Goal: Entertainment & Leisure: Consume media (video, audio)

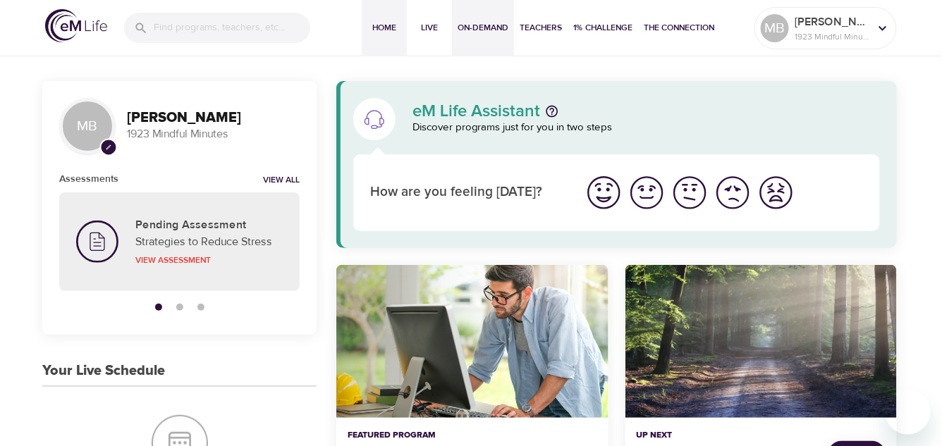
click at [491, 29] on span "On-Demand" at bounding box center [483, 27] width 51 height 15
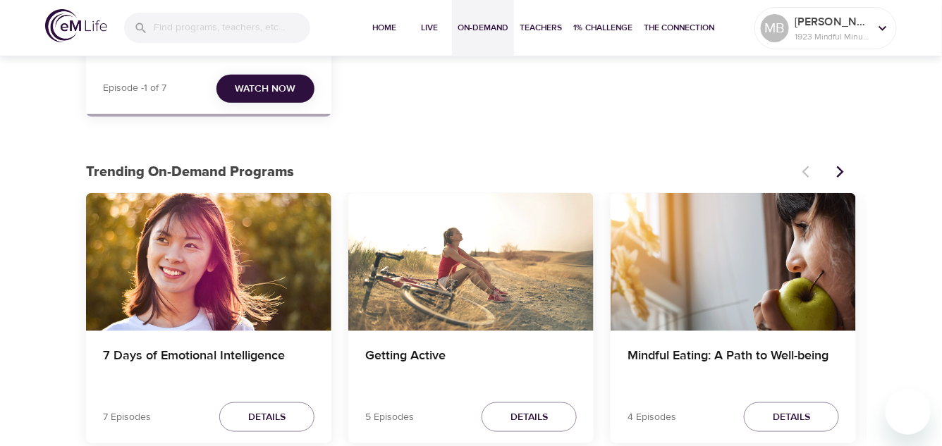
scroll to position [212, 0]
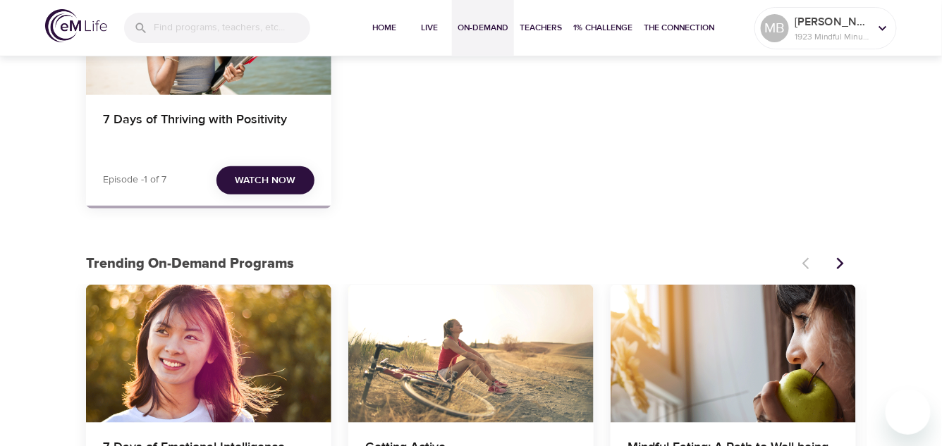
click at [286, 179] on span "Watch Now" at bounding box center [266, 181] width 61 height 18
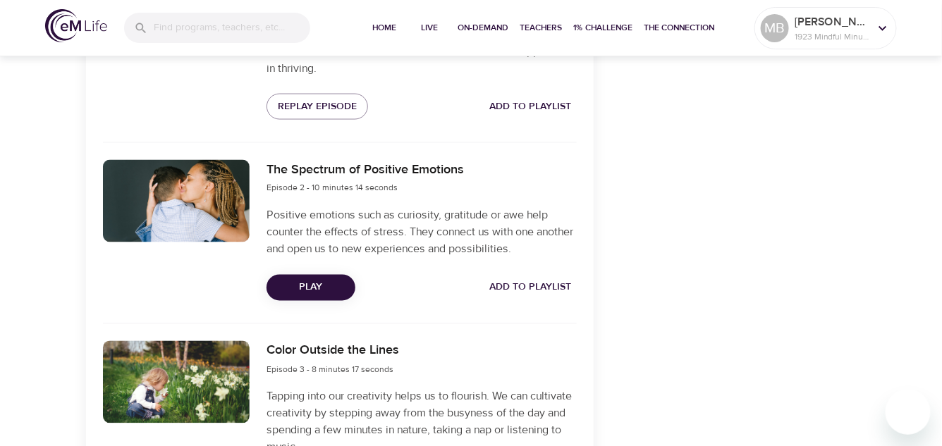
scroll to position [776, 0]
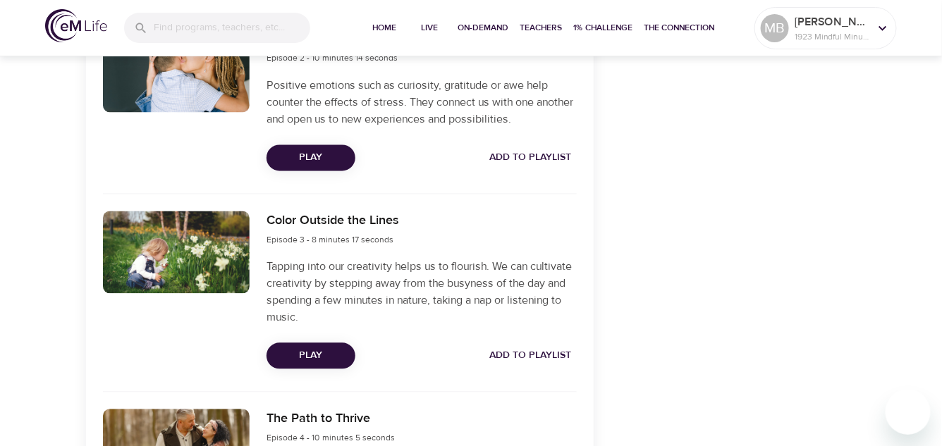
click at [305, 162] on span "Play" at bounding box center [311, 158] width 66 height 18
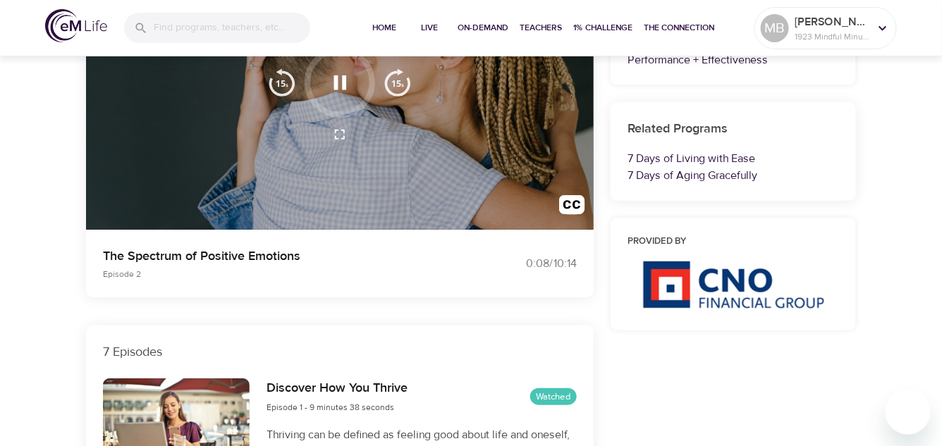
scroll to position [141, 0]
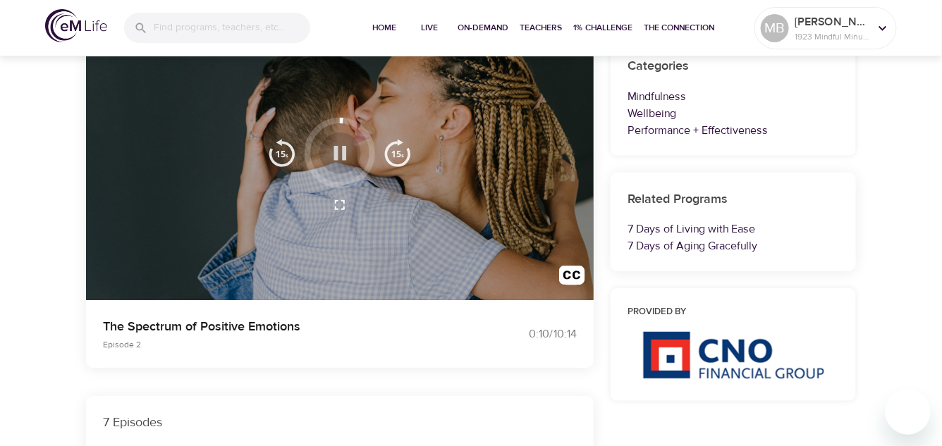
click at [336, 146] on icon "button" at bounding box center [340, 153] width 13 height 14
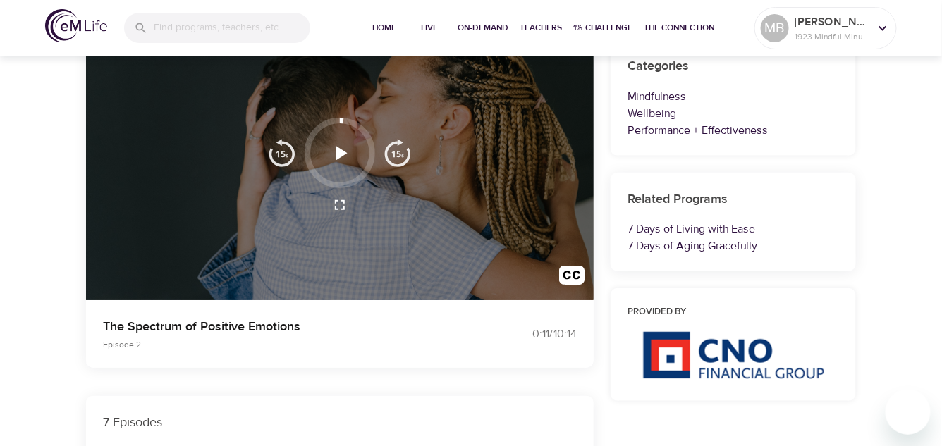
click at [336, 146] on icon "button" at bounding box center [340, 153] width 25 height 25
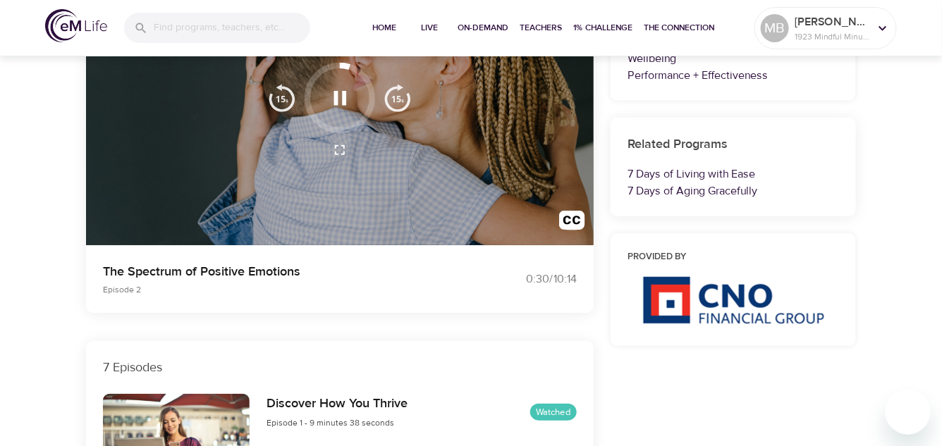
scroll to position [71, 0]
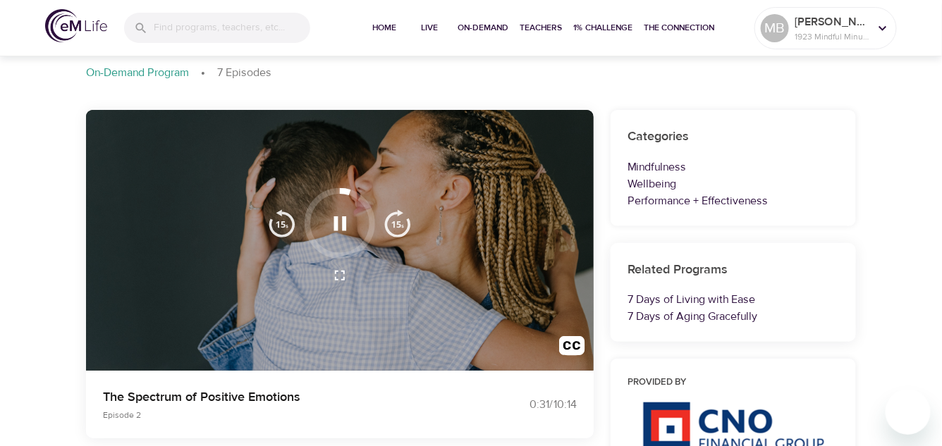
click at [283, 216] on img "button" at bounding box center [282, 223] width 28 height 28
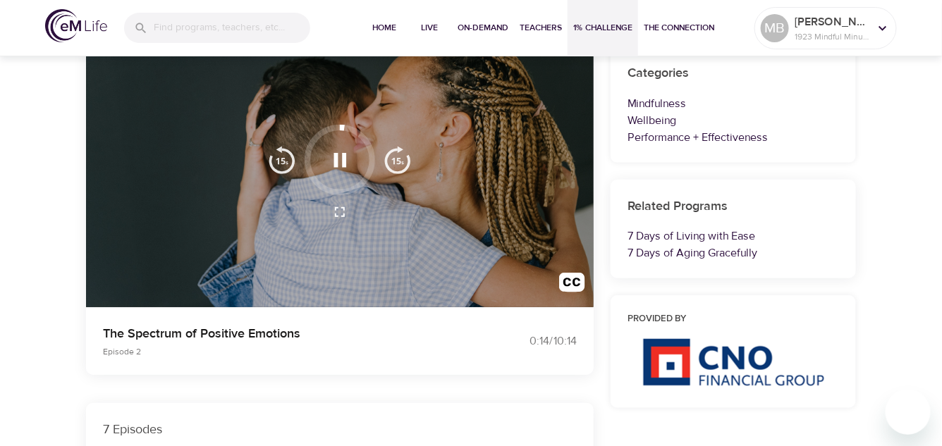
scroll to position [141, 0]
